Goal: Task Accomplishment & Management: Complete application form

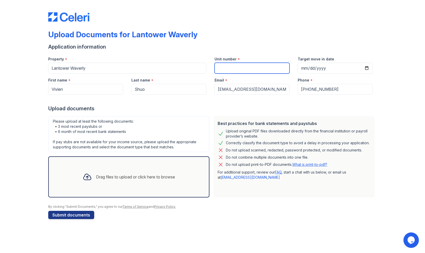
click at [244, 67] on input "Unit number" at bounding box center [252, 68] width 75 height 11
type input "1214"
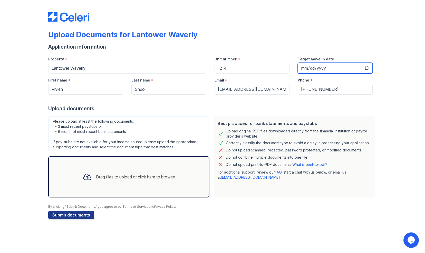
click at [325, 67] on input "Target move in date" at bounding box center [335, 68] width 75 height 11
click at [306, 67] on input "Target move in date" at bounding box center [335, 68] width 75 height 11
type input "[DATE]"
click at [247, 106] on div "Upload documents" at bounding box center [212, 108] width 329 height 7
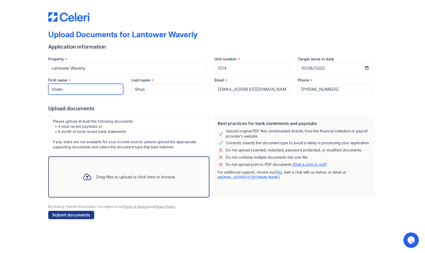
drag, startPoint x: 89, startPoint y: 89, endPoint x: 59, endPoint y: 99, distance: 31.7
click at [59, 99] on form "Application information Property * Lantower Waverly Unit number * 1214 Target m…" at bounding box center [212, 131] width 329 height 176
type input "V"
type input "shuo"
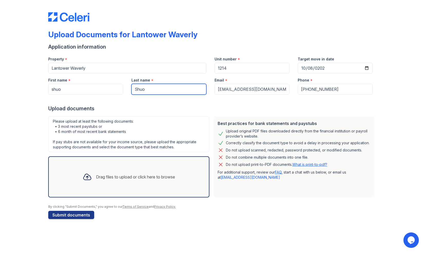
click at [160, 93] on input "Shuo" at bounding box center [169, 89] width 75 height 11
type input "S"
type input "nian"
click at [24, 91] on div "Upload Documents for Lantower Waverly Application information Property * Lantow…" at bounding box center [212, 114] width 409 height 229
click at [96, 175] on div "Drag files to upload or click here to browse" at bounding box center [135, 177] width 79 height 6
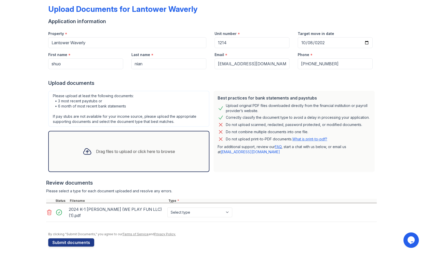
scroll to position [26, 0]
click at [227, 213] on select "Select type Paystub Bank Statement Offer Letter Tax Documents Benefit Award Let…" at bounding box center [199, 212] width 65 height 10
select select "other"
click at [167, 207] on select "Select type Paystub Bank Statement Offer Letter Tax Documents Benefit Award Let…" at bounding box center [199, 212] width 65 height 10
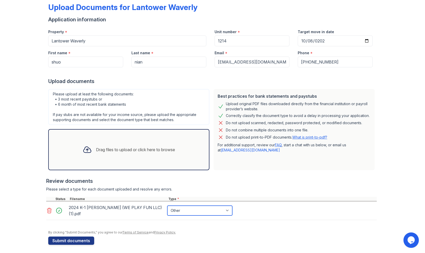
scroll to position [29, 0]
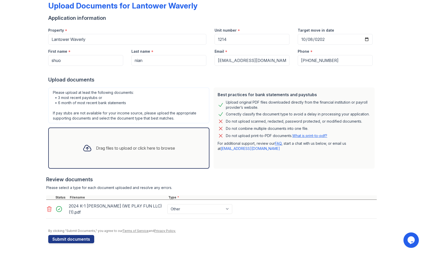
click at [129, 147] on div "Drag files to upload or click here to browse" at bounding box center [135, 148] width 79 height 6
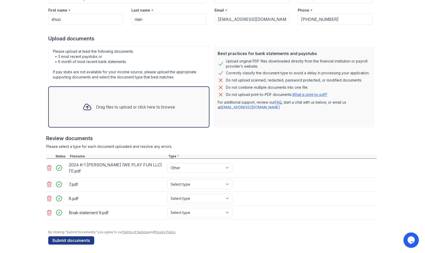
scroll to position [70, 0]
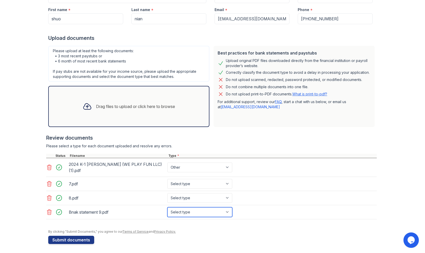
click at [227, 210] on select "Select type Paystub Bank Statement Offer Letter Tax Documents Benefit Award Let…" at bounding box center [199, 212] width 65 height 10
select select "bank_statement"
click at [167, 207] on select "Select type Paystub Bank Statement Offer Letter Tax Documents Benefit Award Let…" at bounding box center [199, 212] width 65 height 10
click at [230, 196] on select "Select type Paystub Bank Statement Offer Letter Tax Documents Benefit Award Let…" at bounding box center [199, 198] width 65 height 10
select select "bank_statement"
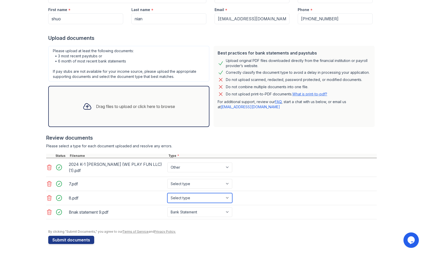
click at [167, 193] on select "Select type Paystub Bank Statement Offer Letter Tax Documents Benefit Award Let…" at bounding box center [199, 198] width 65 height 10
click at [227, 182] on select "Select type Paystub Bank Statement Offer Letter Tax Documents Benefit Award Let…" at bounding box center [199, 184] width 65 height 10
select select "bank_statement"
click at [167, 179] on select "Select type Paystub Bank Statement Offer Letter Tax Documents Benefit Award Let…" at bounding box center [199, 184] width 65 height 10
click at [58, 238] on button "Submit documents" at bounding box center [71, 240] width 46 height 8
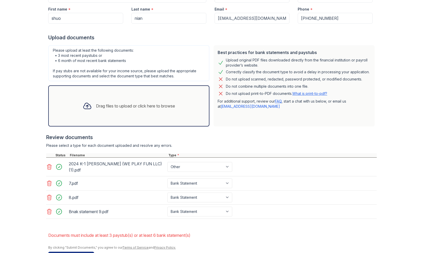
scroll to position [101, 0]
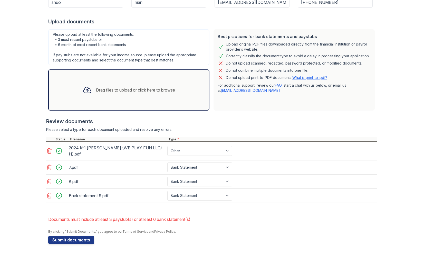
click at [96, 86] on div "Drag files to upload or click here to browse" at bounding box center [129, 89] width 101 height 17
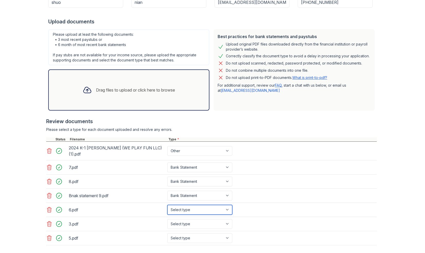
click at [230, 209] on select "Select type Paystub Bank Statement Offer Letter Tax Documents Benefit Award Let…" at bounding box center [199, 210] width 65 height 10
select select "bank_statement"
click at [167, 205] on select "Select type Paystub Bank Statement Offer Letter Tax Documents Benefit Award Let…" at bounding box center [199, 210] width 65 height 10
click at [223, 222] on select "Select type Paystub Bank Statement Offer Letter Tax Documents Benefit Award Let…" at bounding box center [199, 224] width 65 height 10
select select "bank_statement"
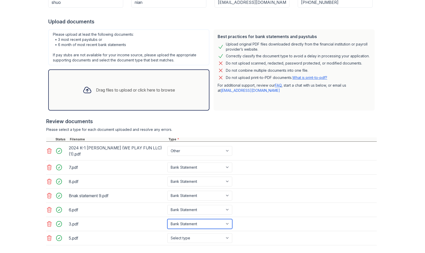
click at [167, 219] on select "Select type Paystub Bank Statement Offer Letter Tax Documents Benefit Award Let…" at bounding box center [199, 224] width 65 height 10
click at [227, 236] on select "Select type Paystub Bank Statement Offer Letter Tax Documents Benefit Award Let…" at bounding box center [199, 238] width 65 height 10
select select "bank_statement"
click at [167, 233] on select "Select type Paystub Bank Statement Offer Letter Tax Documents Benefit Award Let…" at bounding box center [199, 238] width 65 height 10
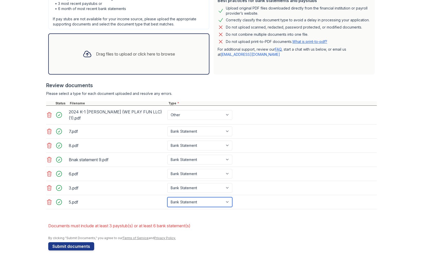
scroll to position [143, 0]
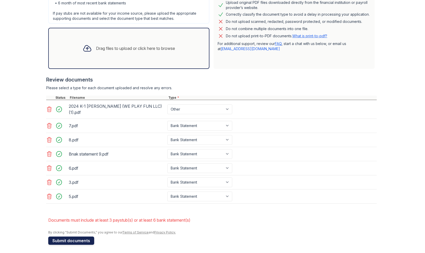
click at [61, 240] on button "Submit documents" at bounding box center [71, 240] width 46 height 8
